Goal: Task Accomplishment & Management: Manage account settings

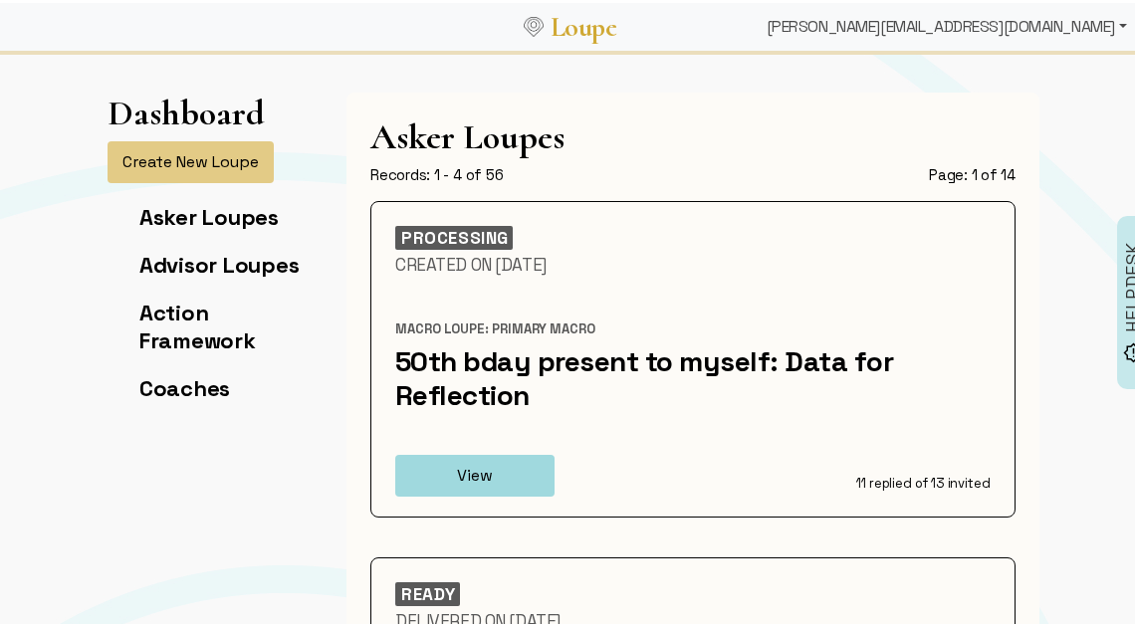
click at [1028, 29] on div "[PERSON_NAME][EMAIL_ADDRESS][DOMAIN_NAME]" at bounding box center [946, 24] width 376 height 40
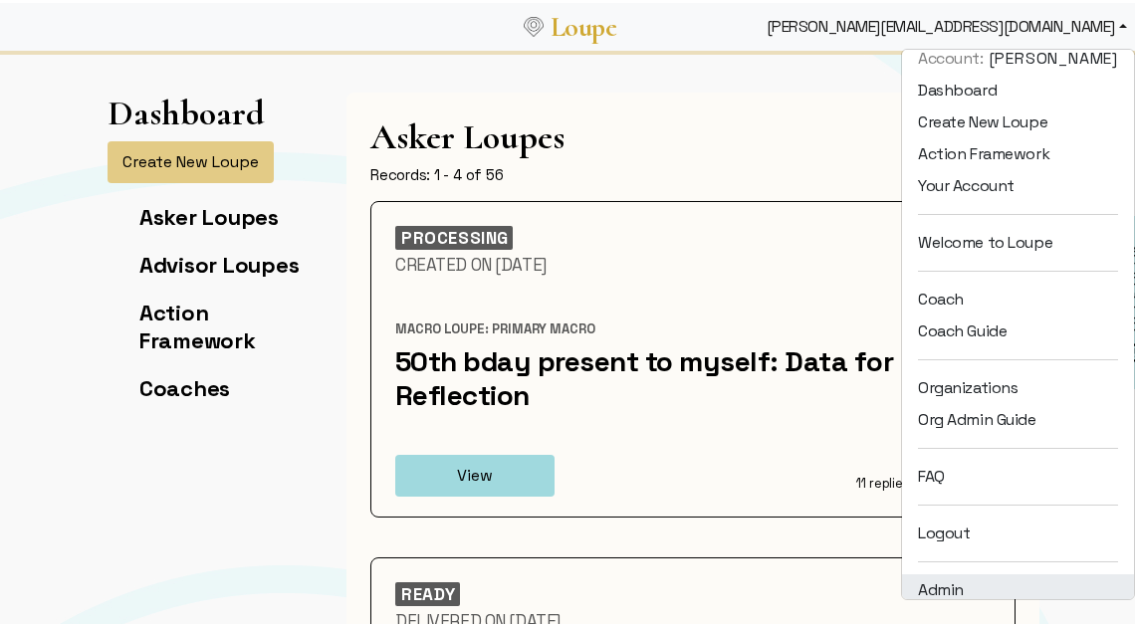
scroll to position [27, 0]
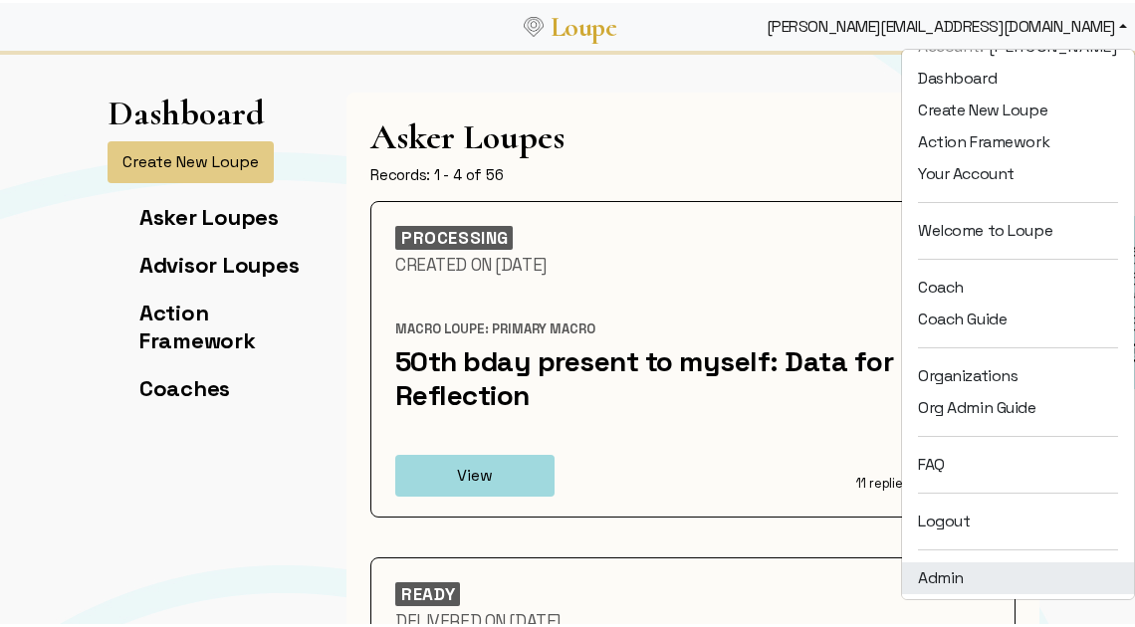
click at [990, 584] on link "Admin" at bounding box center [1018, 575] width 232 height 32
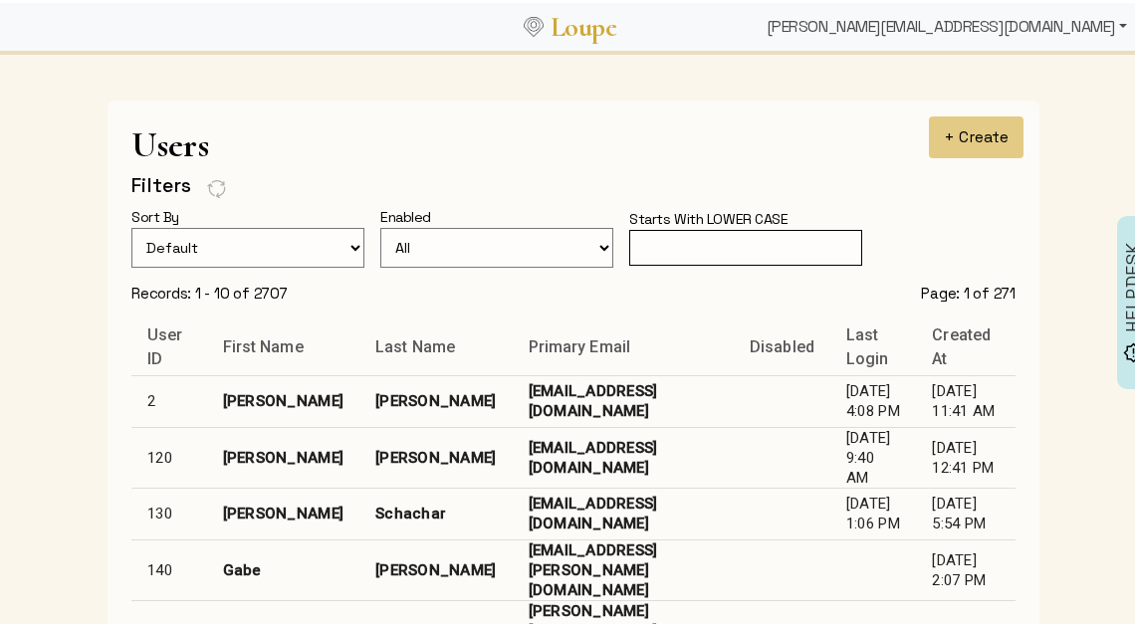
click at [1019, 15] on div "[PERSON_NAME][EMAIL_ADDRESS][DOMAIN_NAME]" at bounding box center [946, 24] width 376 height 40
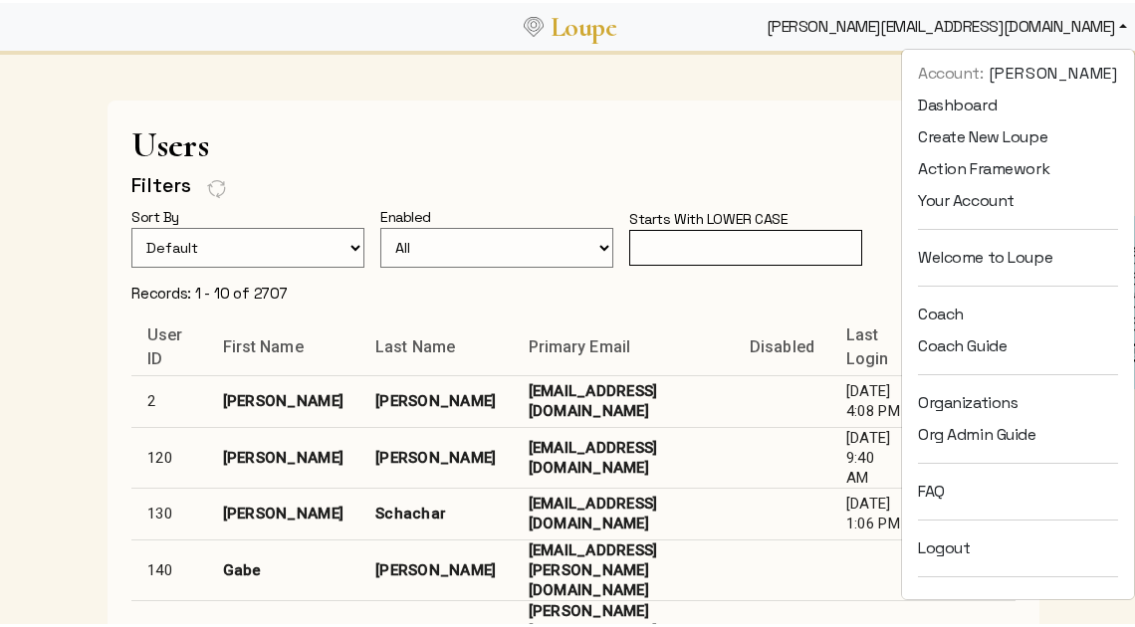
click at [741, 227] on input "text" at bounding box center [745, 245] width 233 height 37
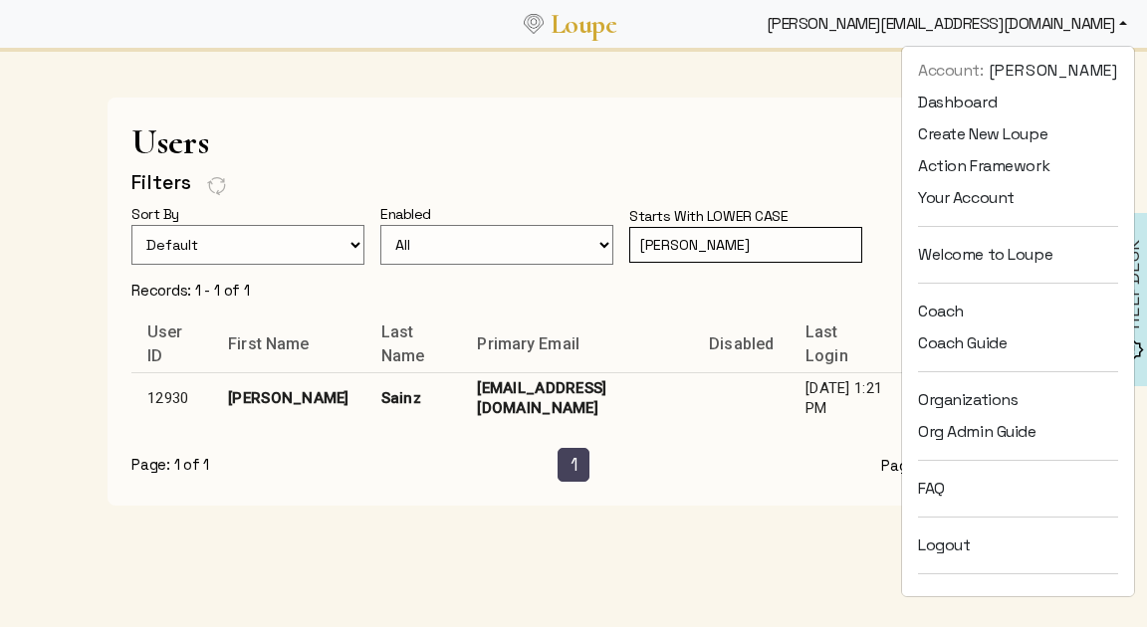
type input "[PERSON_NAME]"
click at [488, 384] on td "[EMAIL_ADDRESS][DOMAIN_NAME]" at bounding box center [577, 398] width 232 height 52
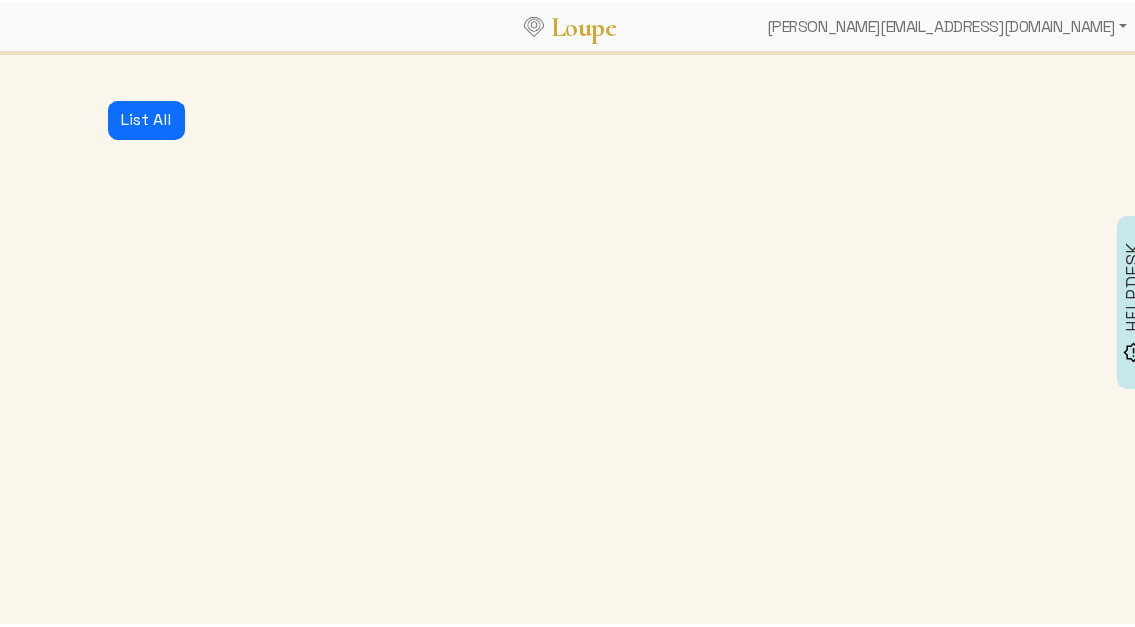
select select
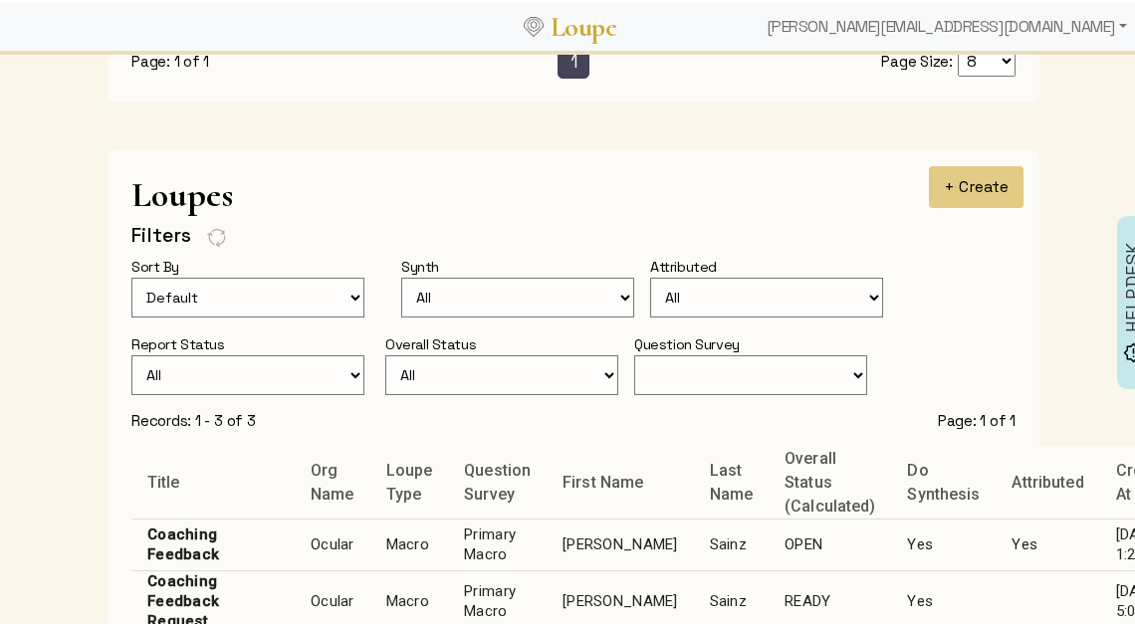
scroll to position [1372, 0]
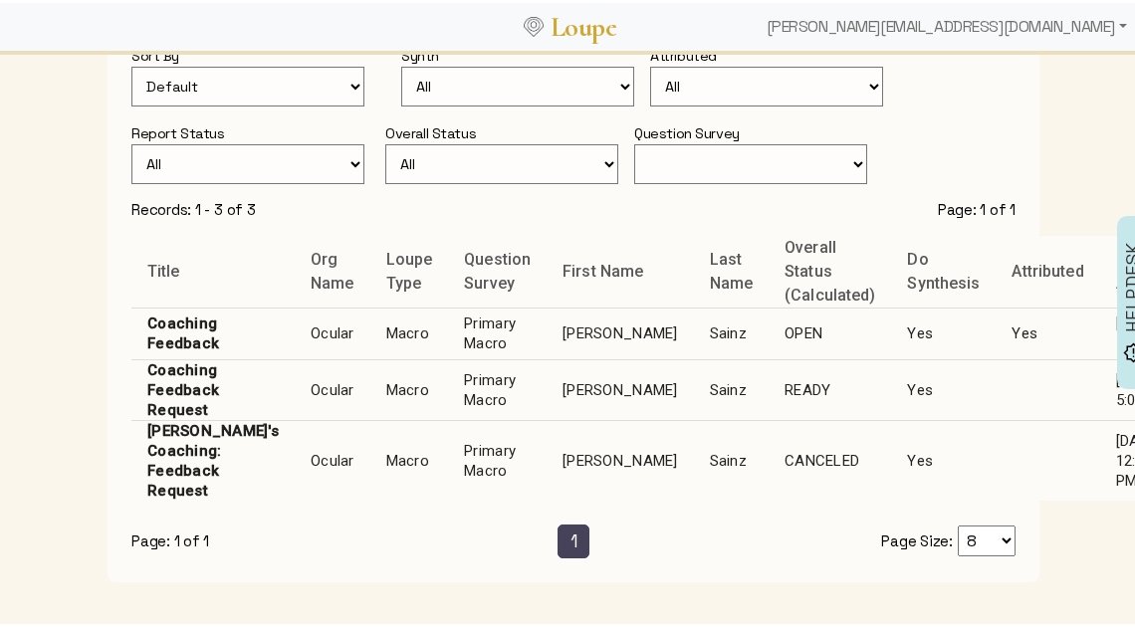
click at [546, 319] on td "[PERSON_NAME]" at bounding box center [619, 331] width 146 height 52
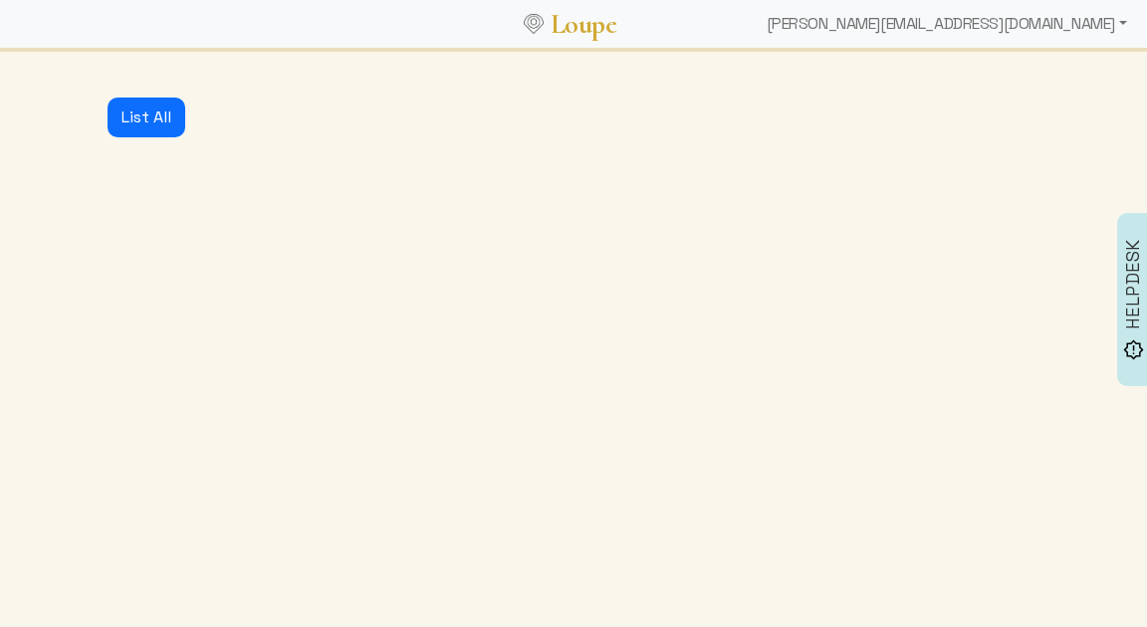
select select "3: MIN_ADVISORS_INVITED"
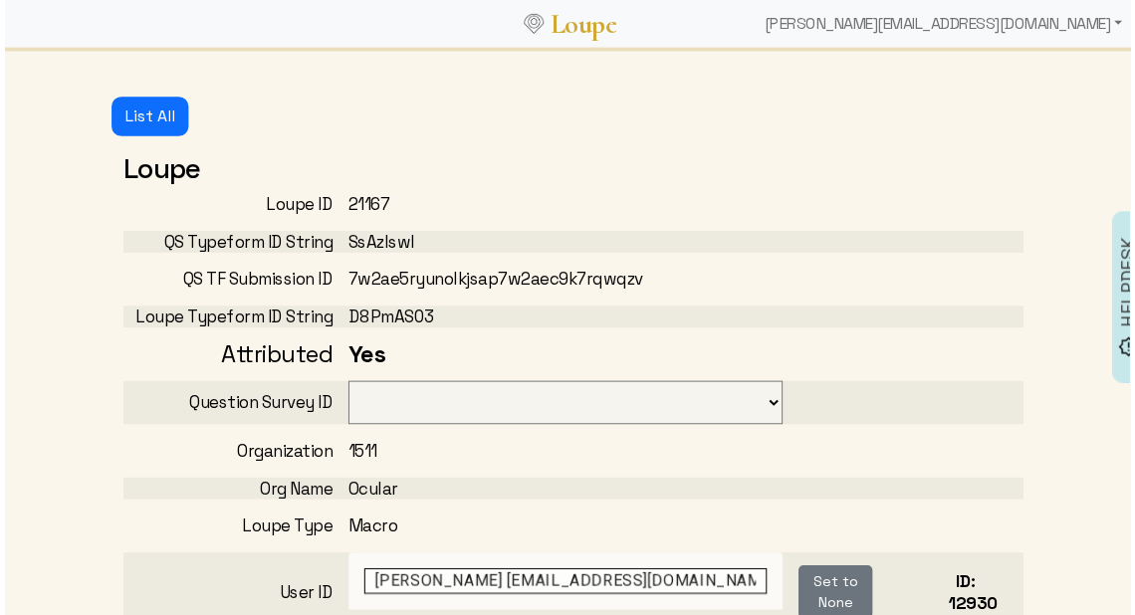
select select "3001"
drag, startPoint x: 340, startPoint y: 204, endPoint x: 378, endPoint y: 205, distance: 37.8
click at [377, 205] on div "21167" at bounding box center [573, 206] width 454 height 22
drag, startPoint x: 384, startPoint y: 206, endPoint x: 337, endPoint y: 207, distance: 46.8
click at [337, 207] on div "Loupe ID 21167" at bounding box center [573, 206] width 908 height 22
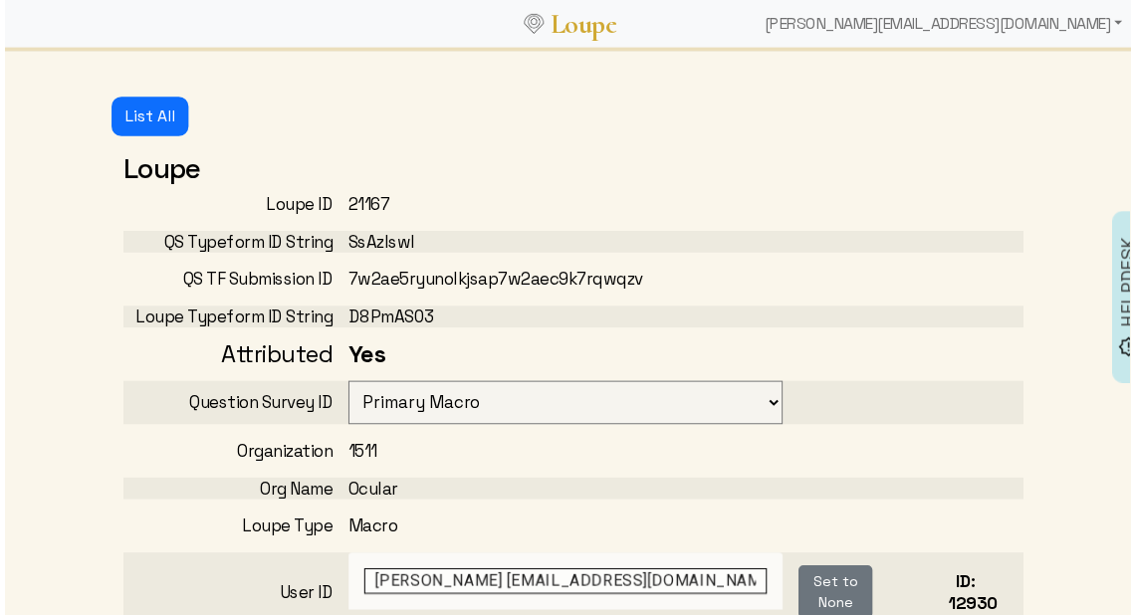
copy div "21167"
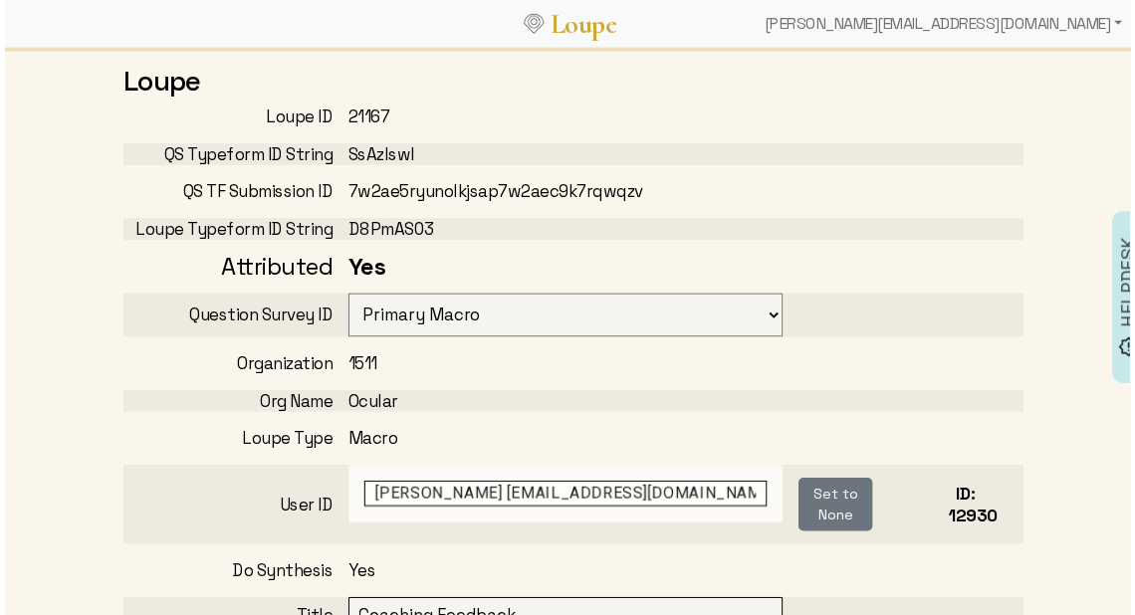
scroll to position [197, 0]
